Goal: Navigation & Orientation: Find specific page/section

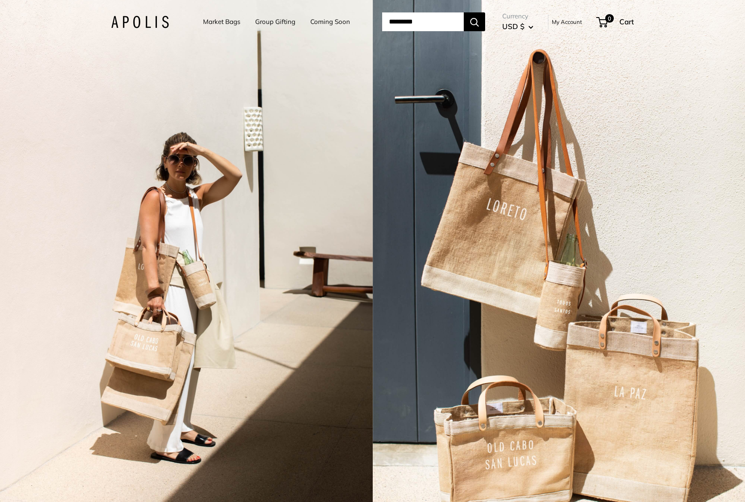
click at [145, 26] on img at bounding box center [140, 22] width 58 height 12
click at [320, 22] on link "Coming Soon" at bounding box center [330, 22] width 40 height 12
